Goal: Information Seeking & Learning: Learn about a topic

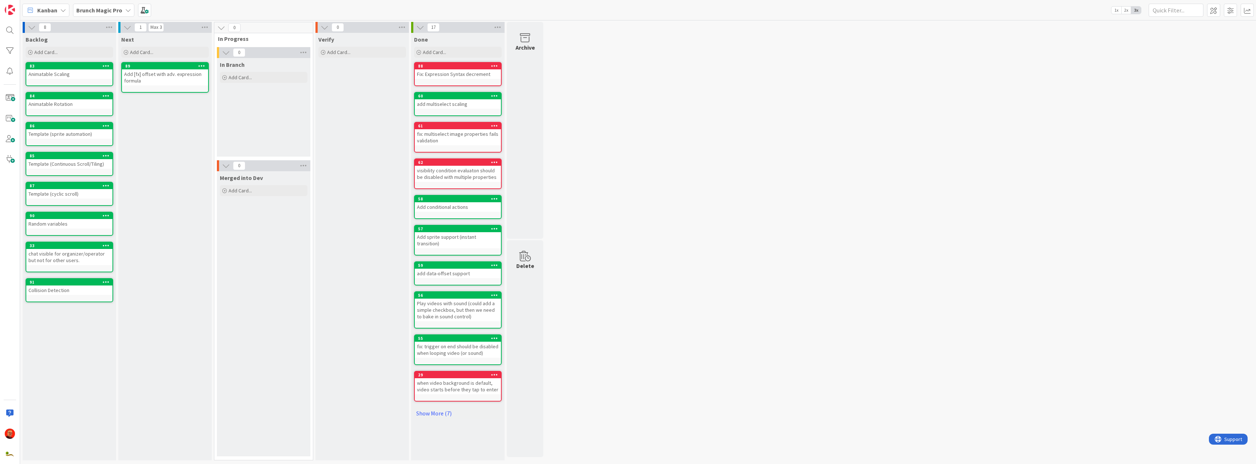
click at [126, 7] on icon at bounding box center [128, 10] width 6 height 6
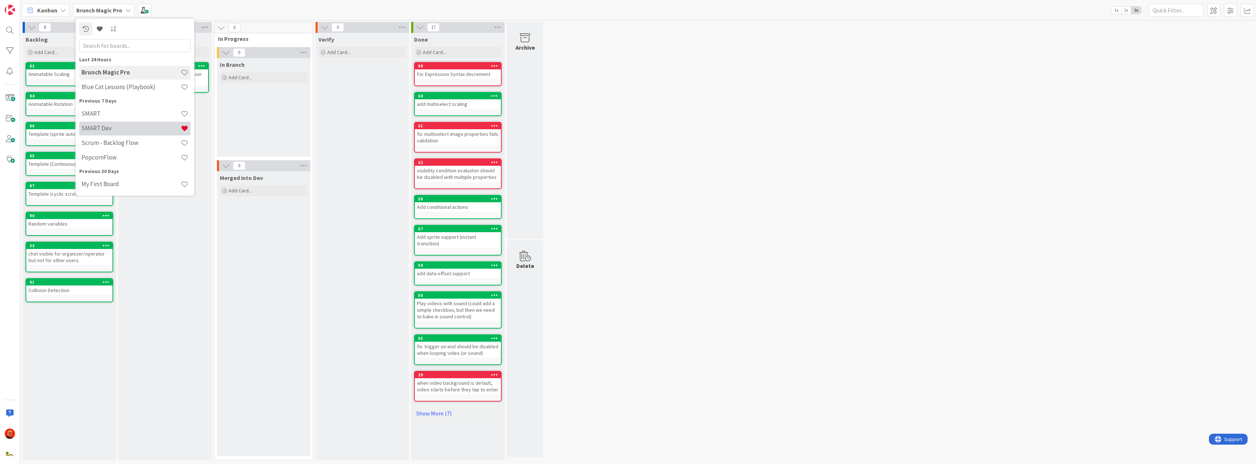
click at [114, 127] on h4 "SMART Dev" at bounding box center [130, 127] width 99 height 7
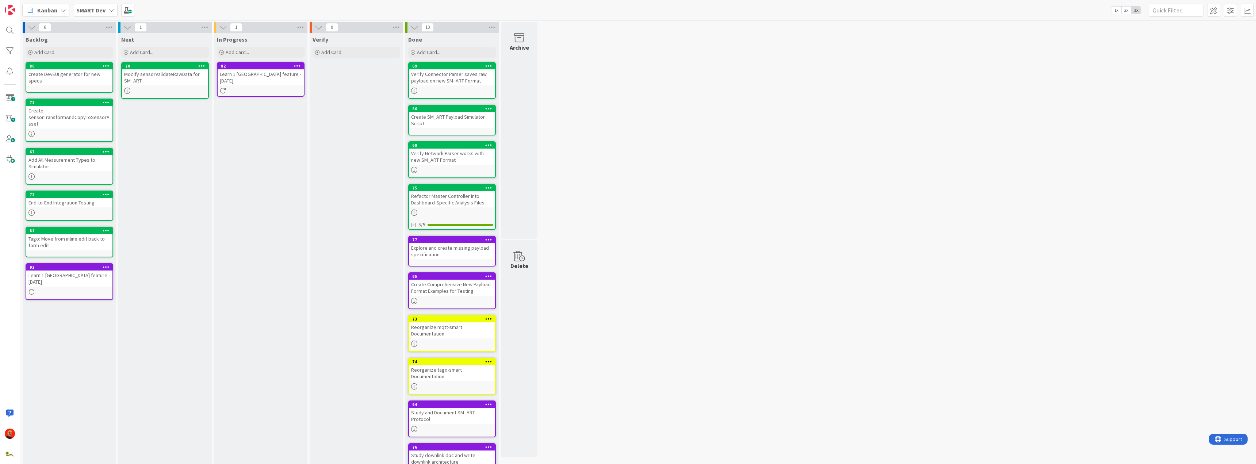
click at [255, 77] on div "Learn 1 [GEOGRAPHIC_DATA] feature - [DATE]" at bounding box center [261, 77] width 86 height 16
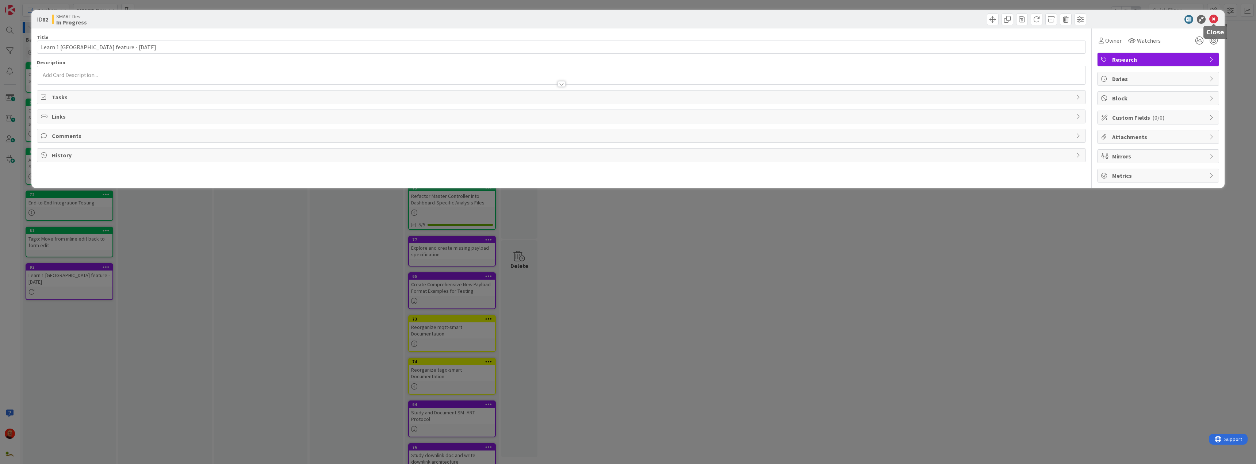
click at [934, 19] on icon at bounding box center [1213, 19] width 9 height 9
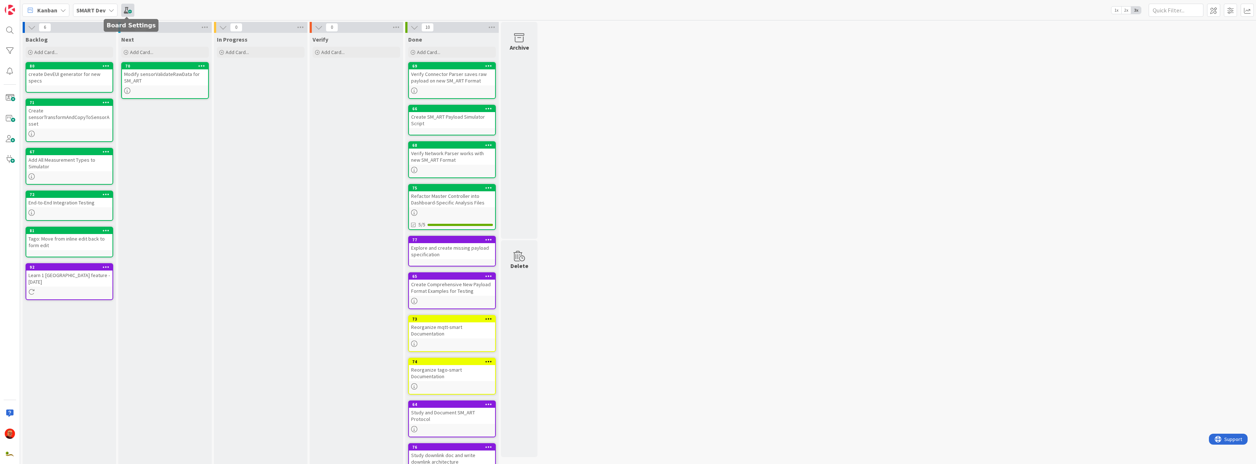
click at [126, 8] on span at bounding box center [127, 10] width 13 height 13
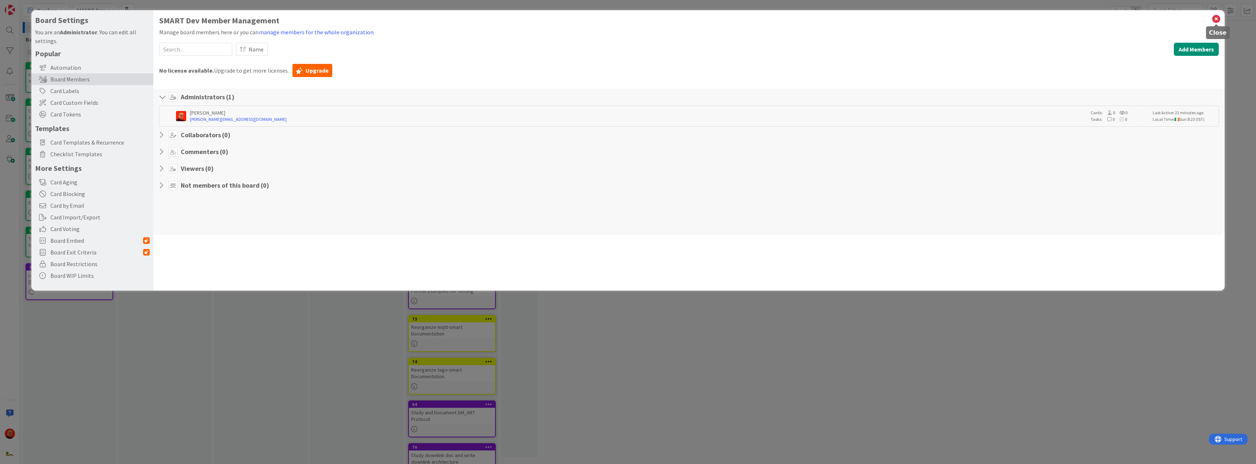
click at [934, 17] on icon at bounding box center [1215, 19] width 9 height 10
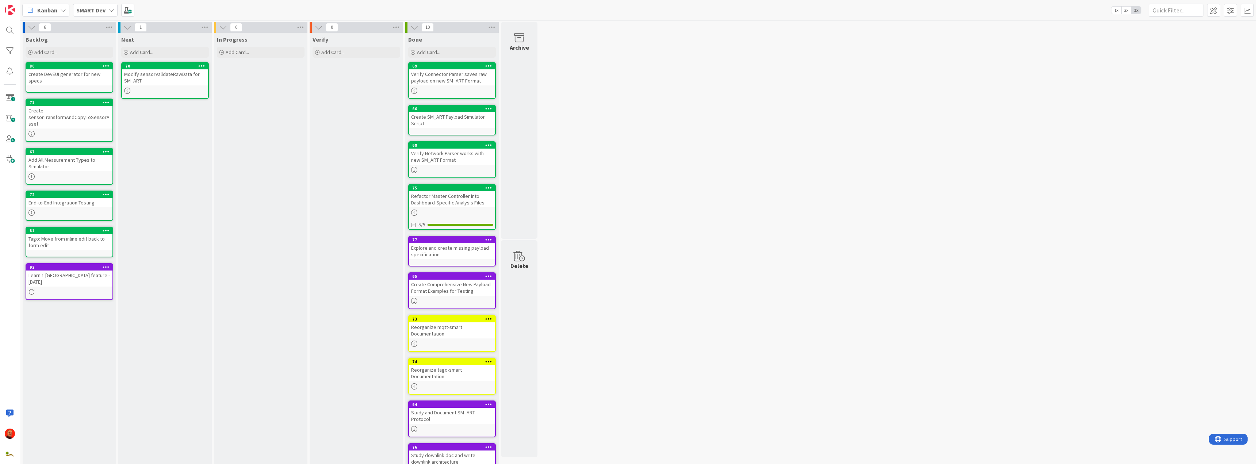
click at [57, 272] on div "Learn 1 new KanbanZone feature - 28/09/2025" at bounding box center [69, 278] width 86 height 16
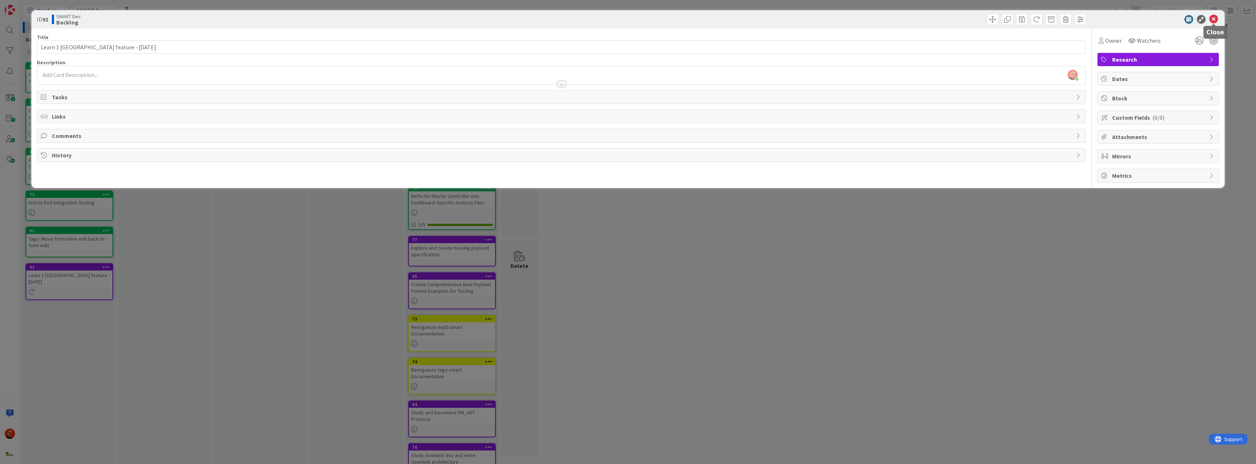
click at [934, 17] on icon at bounding box center [1213, 19] width 9 height 9
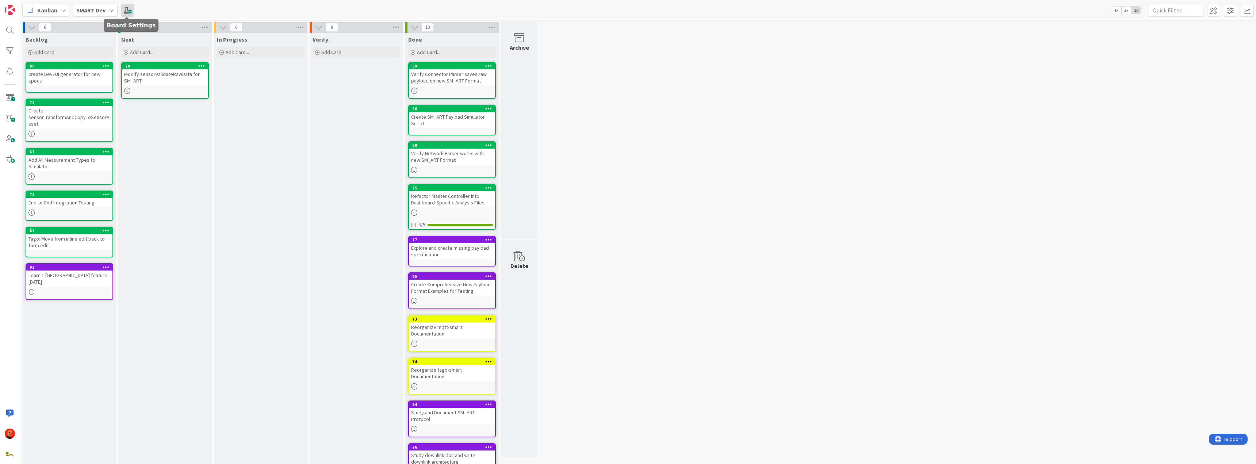
click at [128, 9] on span at bounding box center [127, 10] width 13 height 13
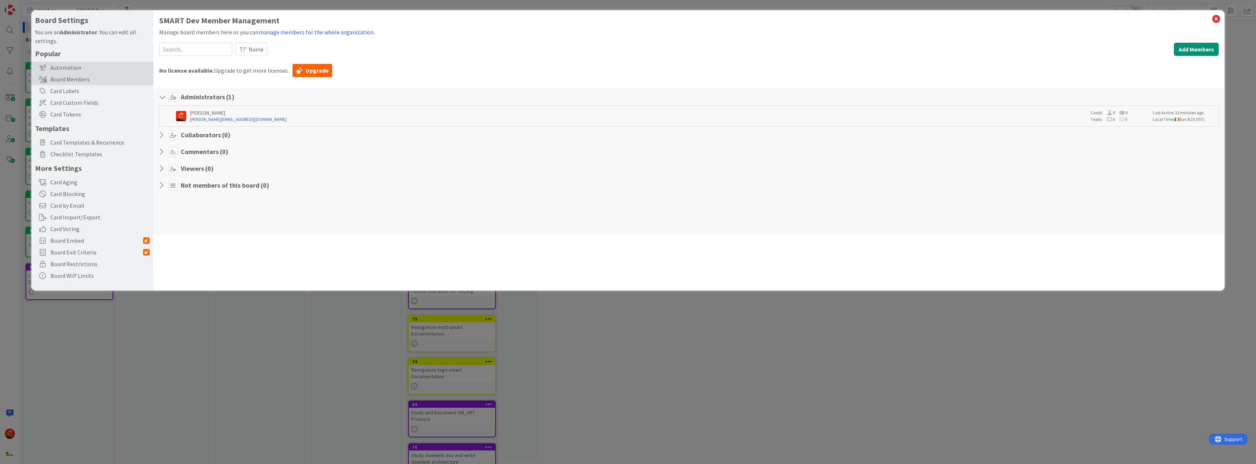
click at [70, 66] on div "Automation" at bounding box center [92, 68] width 122 height 12
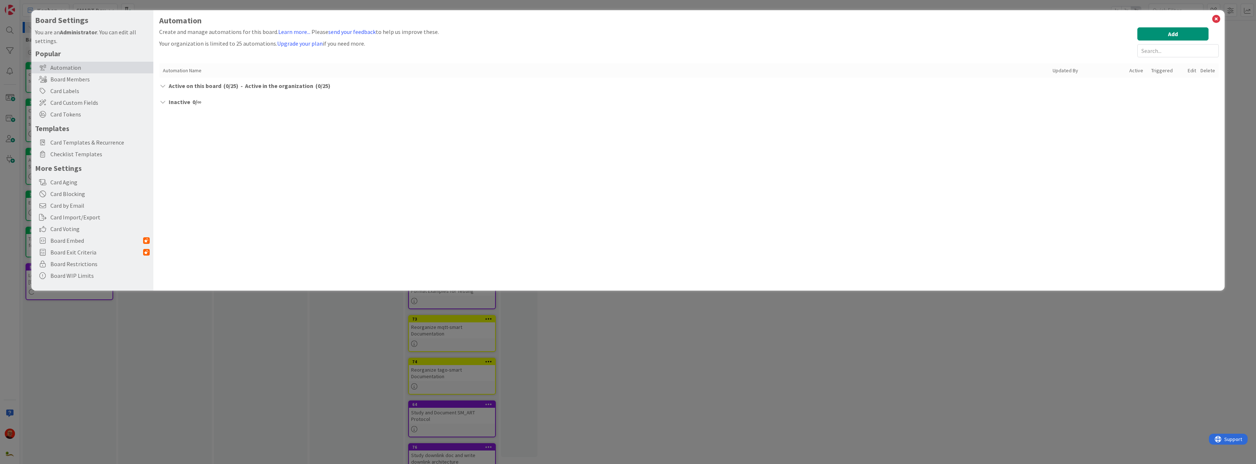
click at [237, 86] on span "( 0 / 25 )" at bounding box center [230, 85] width 15 height 9
click at [127, 340] on div "Board Settings You are an Administrator . You can edit all settings. Popular Au…" at bounding box center [628, 232] width 1256 height 464
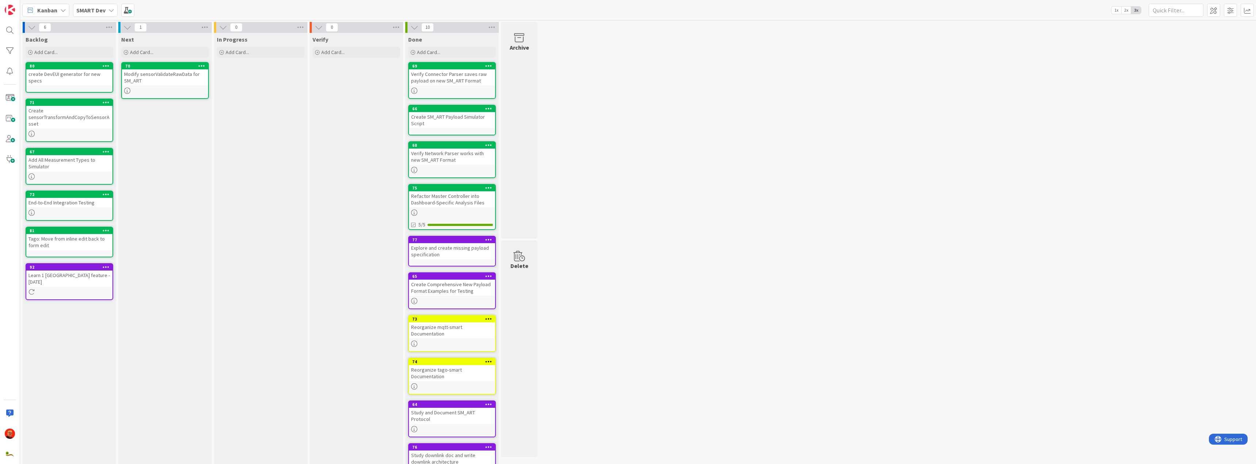
click at [107, 10] on div "SMART Dev" at bounding box center [95, 10] width 45 height 13
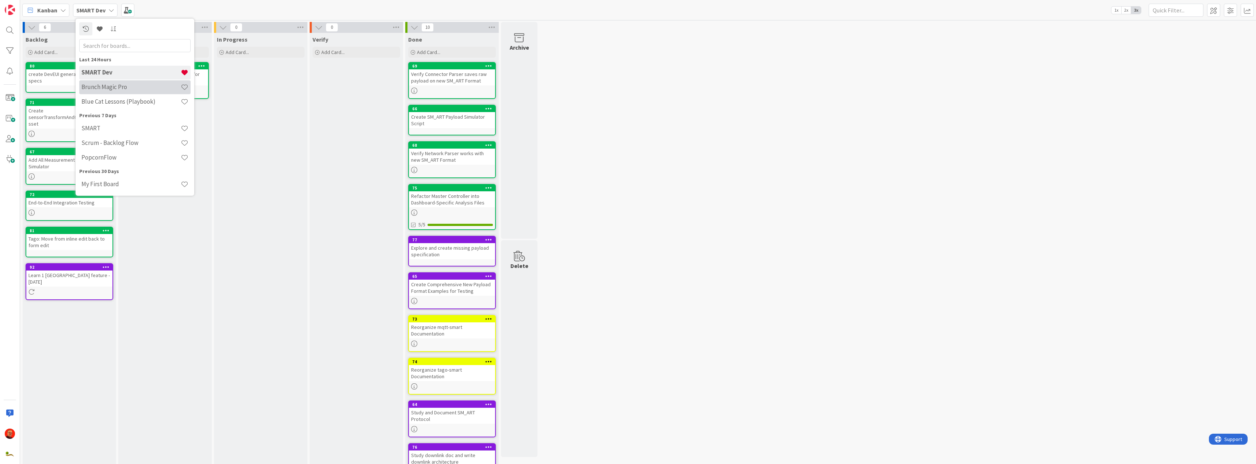
click at [120, 85] on h4 "Brunch Magic Pro" at bounding box center [130, 86] width 99 height 7
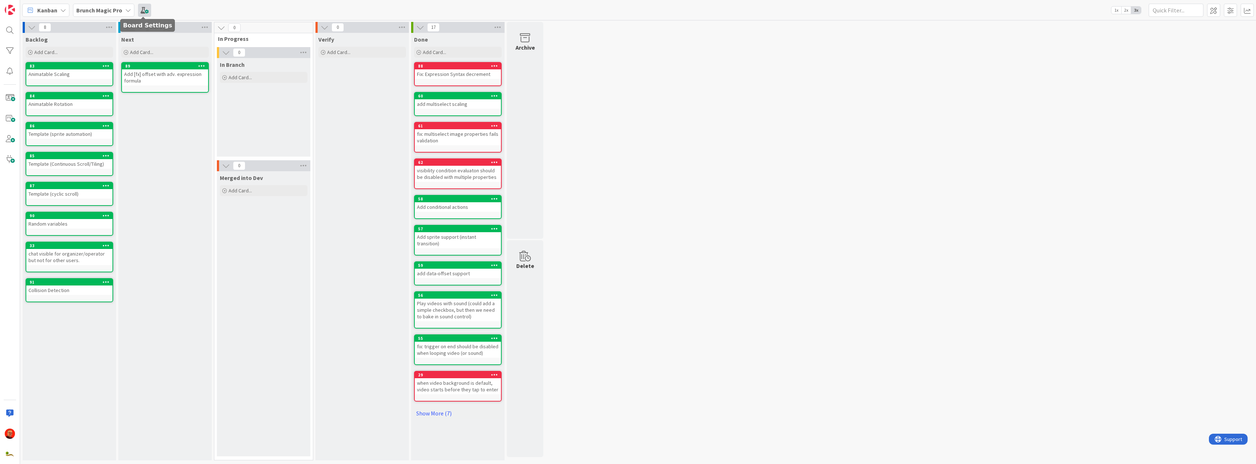
click at [145, 9] on span at bounding box center [144, 10] width 13 height 13
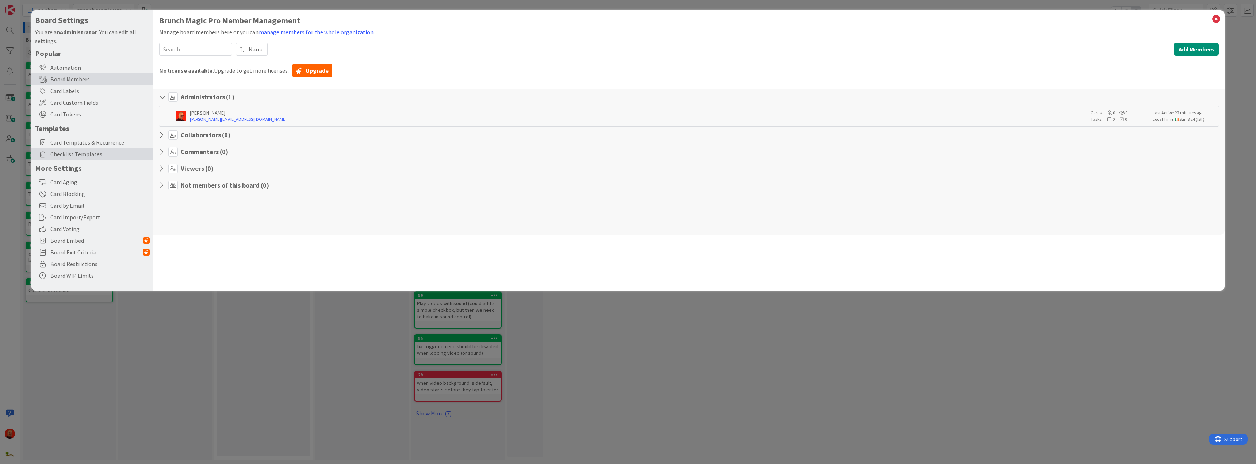
click at [78, 158] on div "Checklist Templates" at bounding box center [92, 154] width 122 height 12
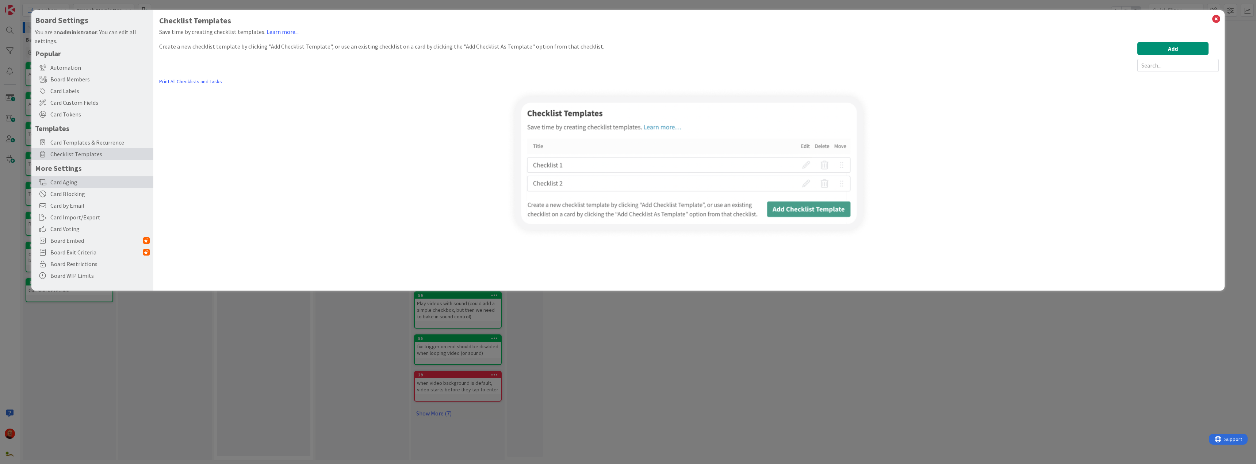
click at [84, 185] on div "Card Aging" at bounding box center [92, 182] width 122 height 12
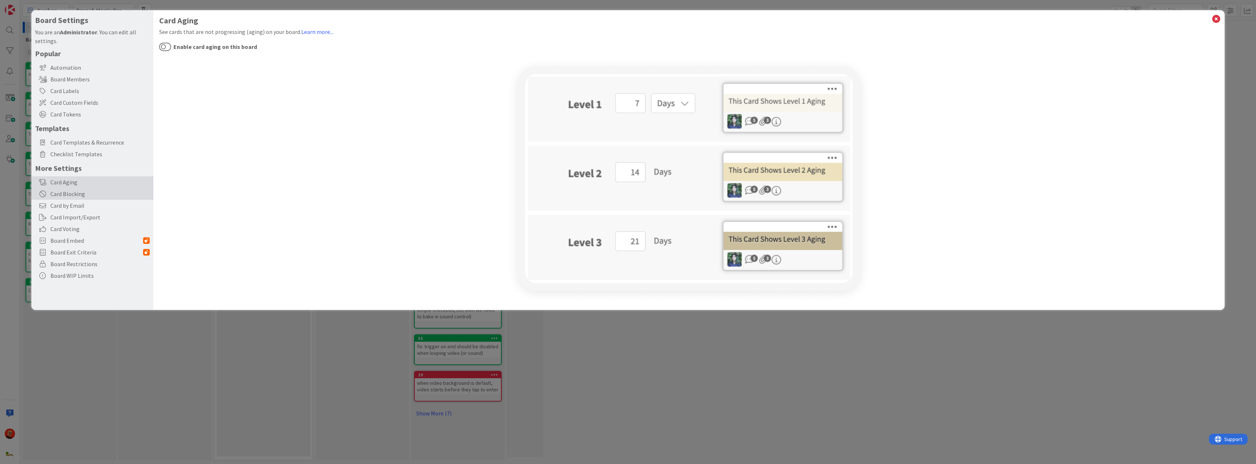
click at [86, 192] on div "Card Blocking" at bounding box center [92, 194] width 122 height 12
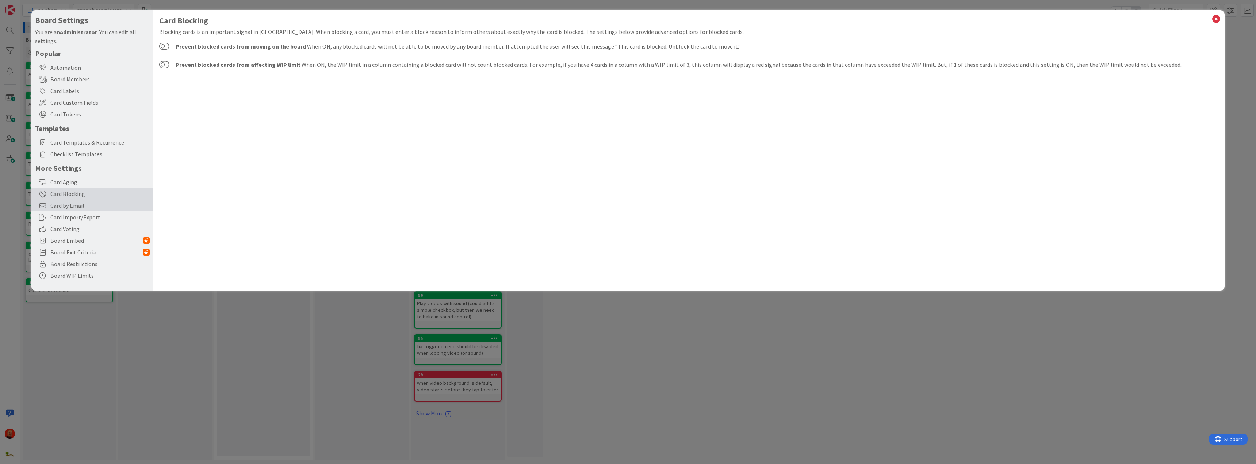
click at [97, 207] on span "Card by Email" at bounding box center [99, 205] width 99 height 9
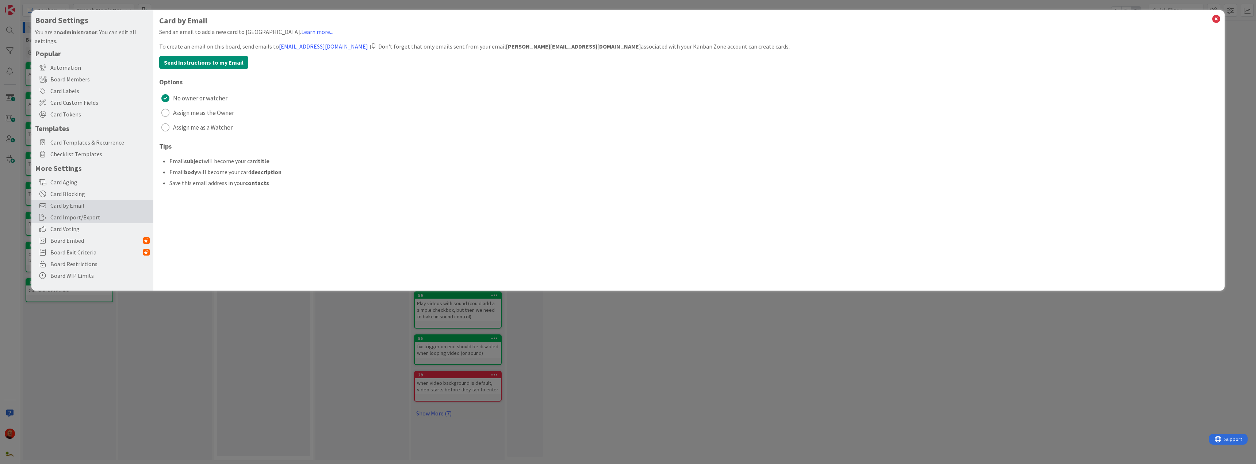
click at [100, 219] on div "Card Import/Export" at bounding box center [92, 217] width 122 height 12
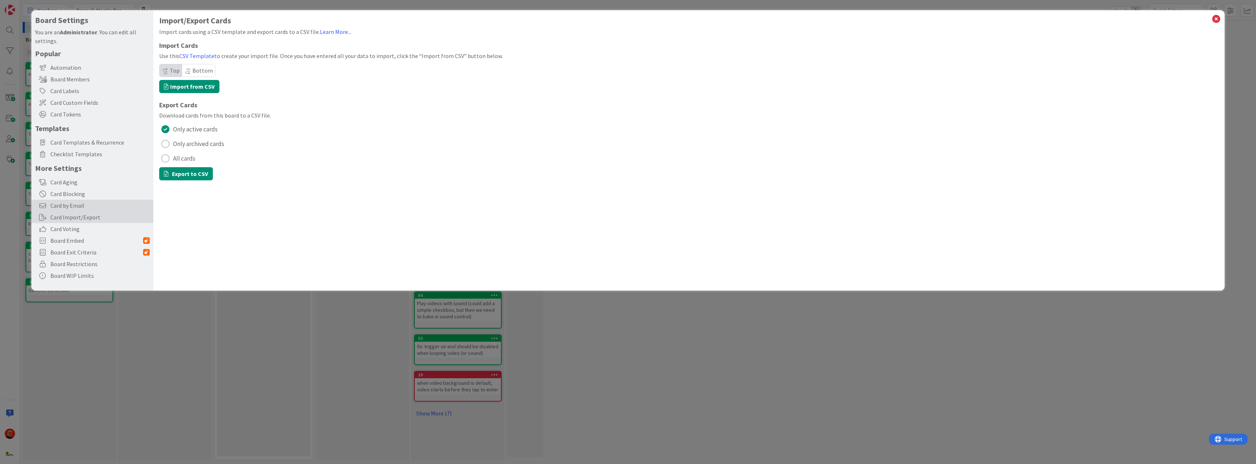
click at [102, 208] on span "Card by Email" at bounding box center [99, 205] width 99 height 9
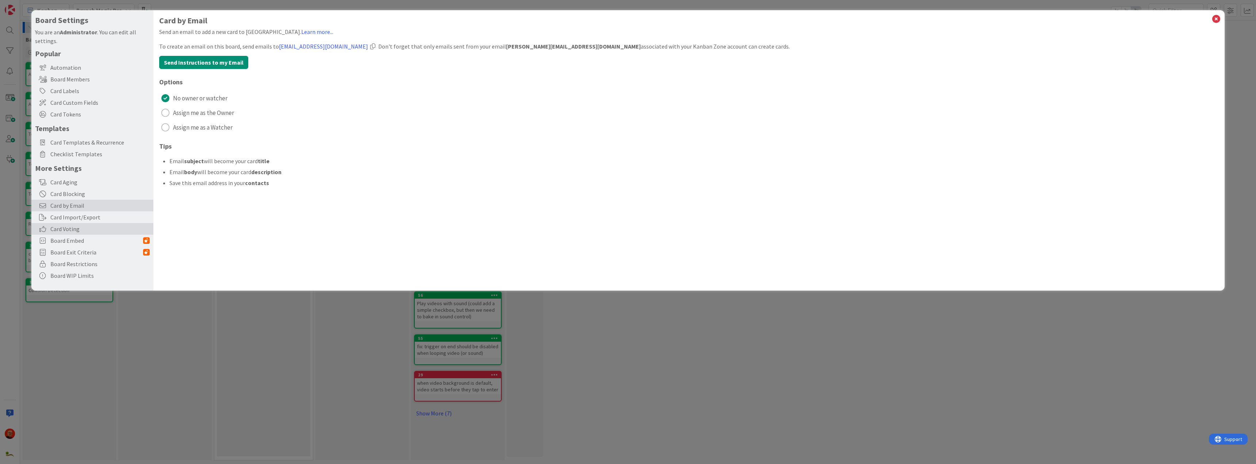
click at [97, 228] on span "Card Voting" at bounding box center [99, 228] width 99 height 9
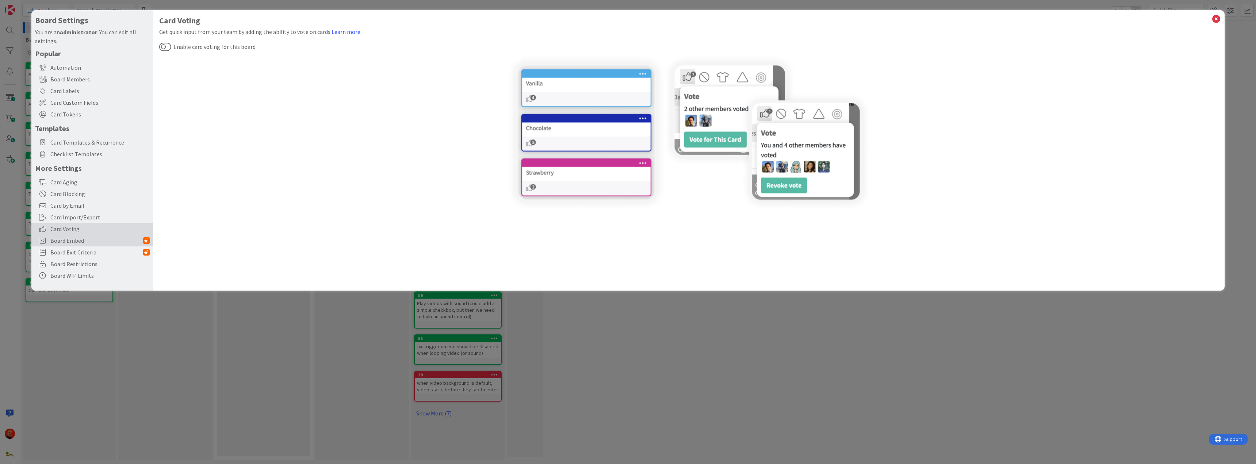
click at [92, 242] on span "Board Embed" at bounding box center [96, 240] width 93 height 9
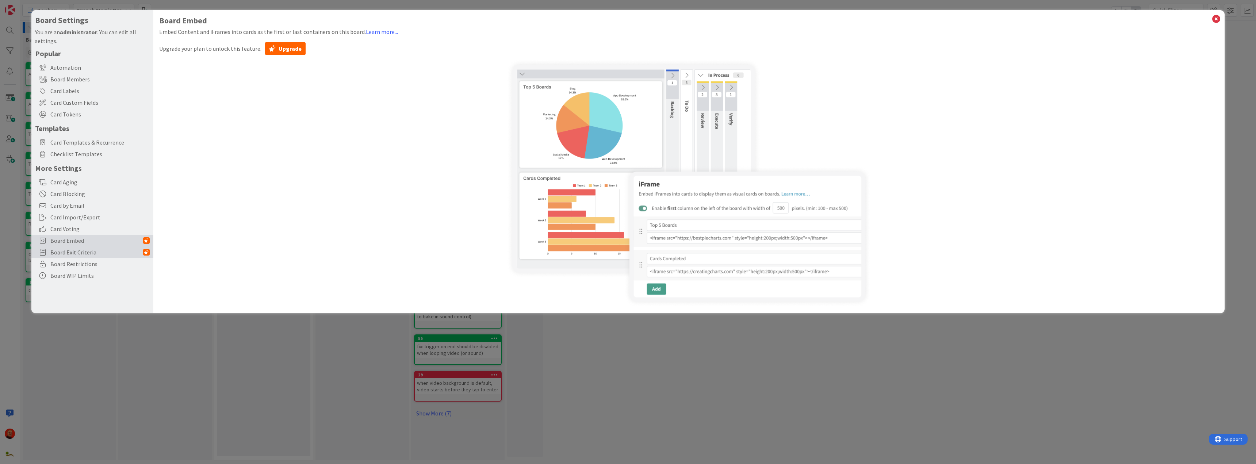
click at [88, 252] on span "Board Exit Criteria" at bounding box center [96, 252] width 93 height 9
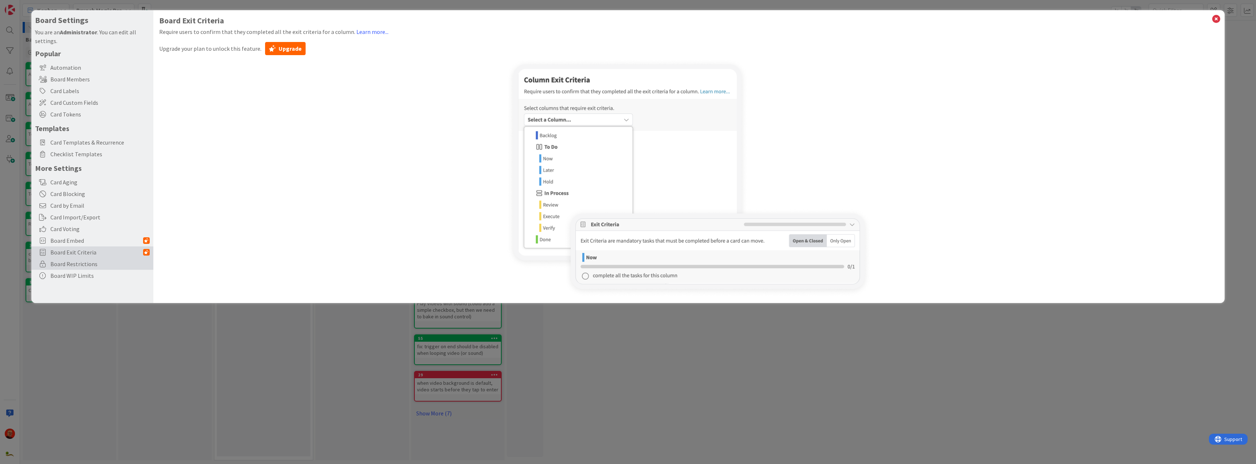
click at [83, 265] on span "Board Restrictions" at bounding box center [99, 264] width 99 height 9
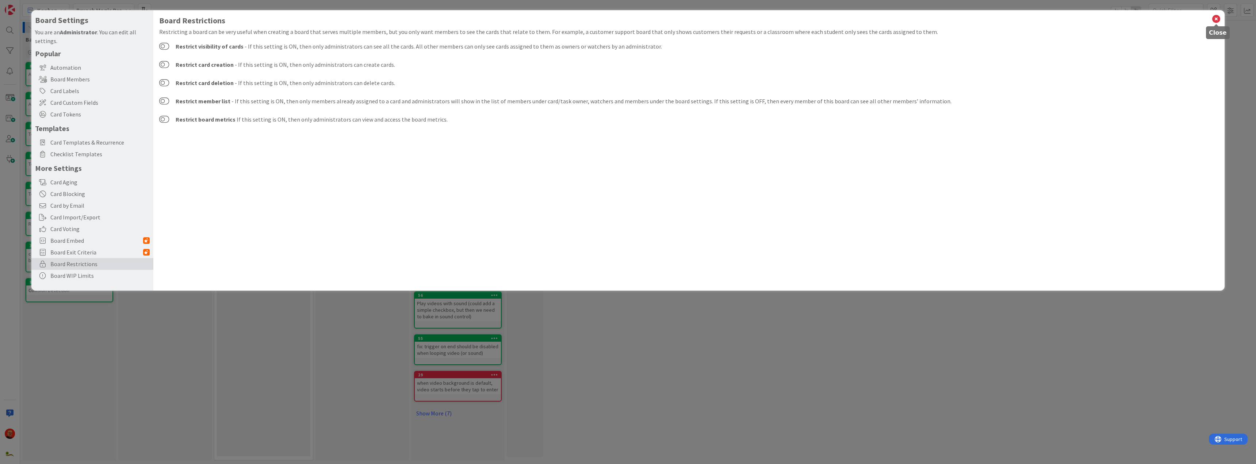
click at [934, 18] on icon at bounding box center [1215, 19] width 9 height 10
